Goal: Navigation & Orientation: Go to known website

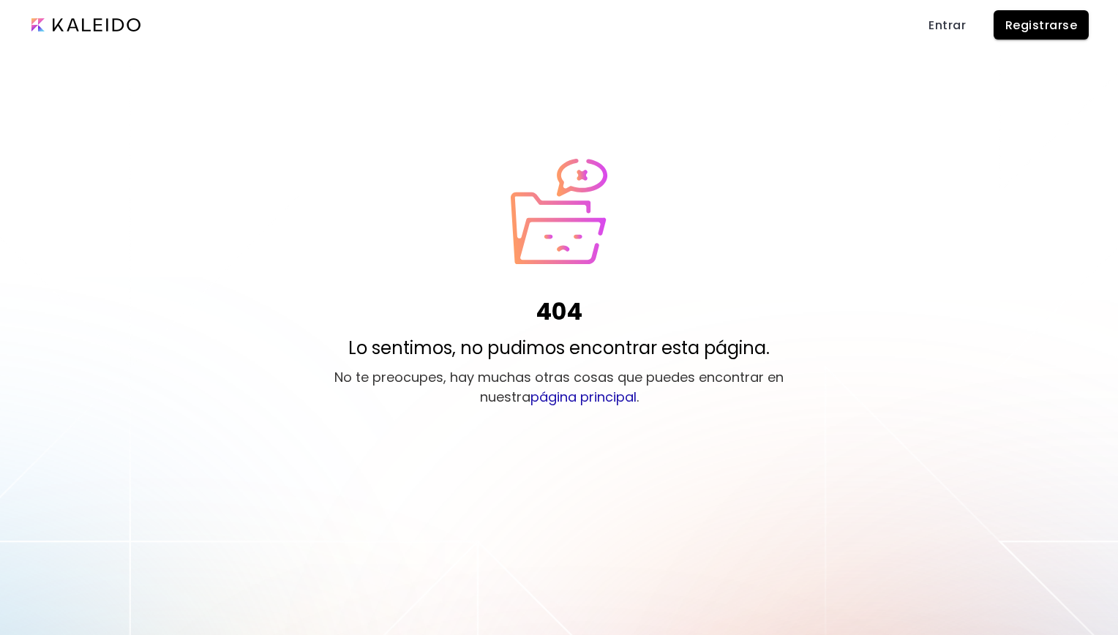
click at [621, 403] on link "página principal" at bounding box center [584, 397] width 106 height 18
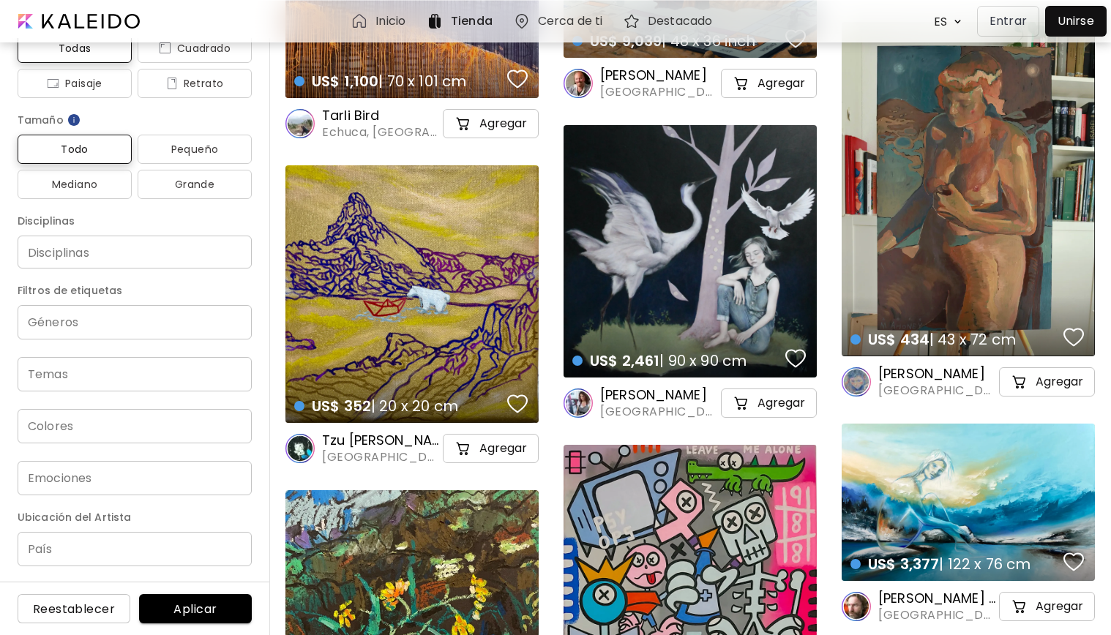
scroll to position [4613, 0]
